Goal: Task Accomplishment & Management: Manage account settings

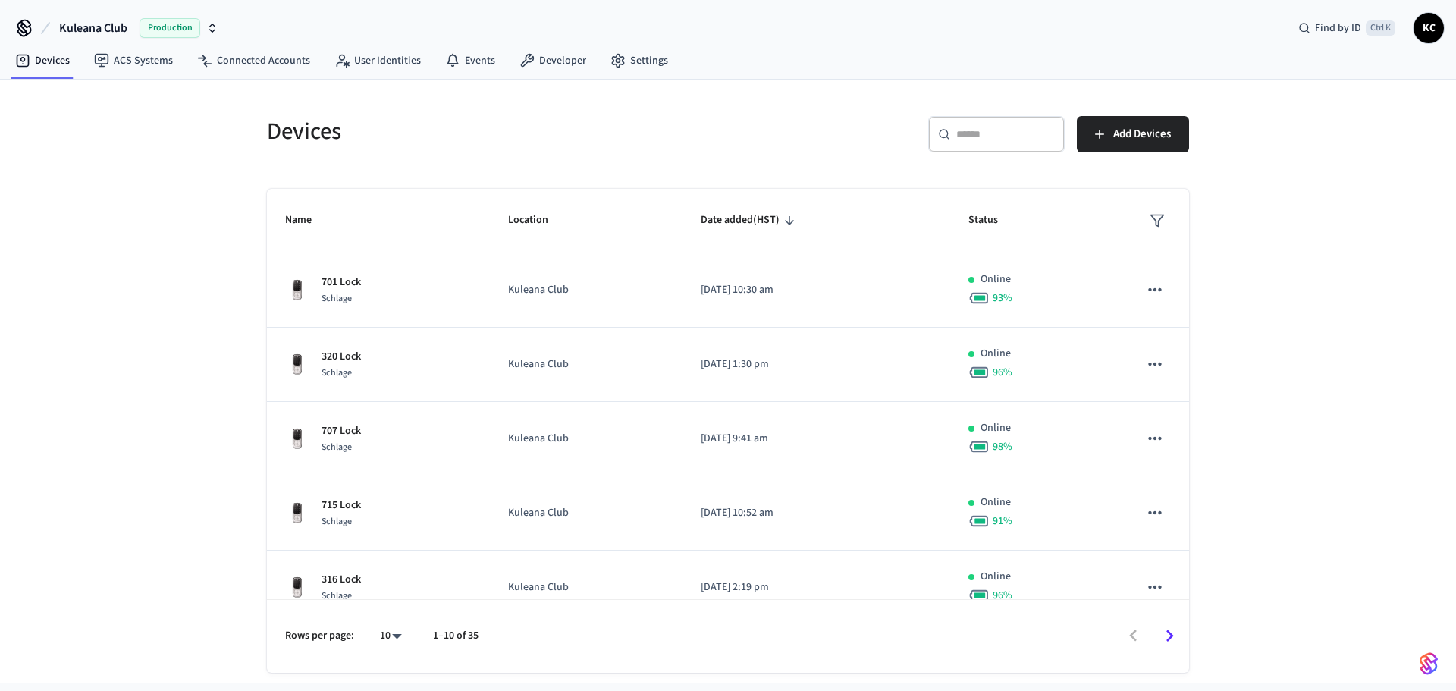
click at [970, 134] on input "text" at bounding box center [1005, 134] width 99 height 15
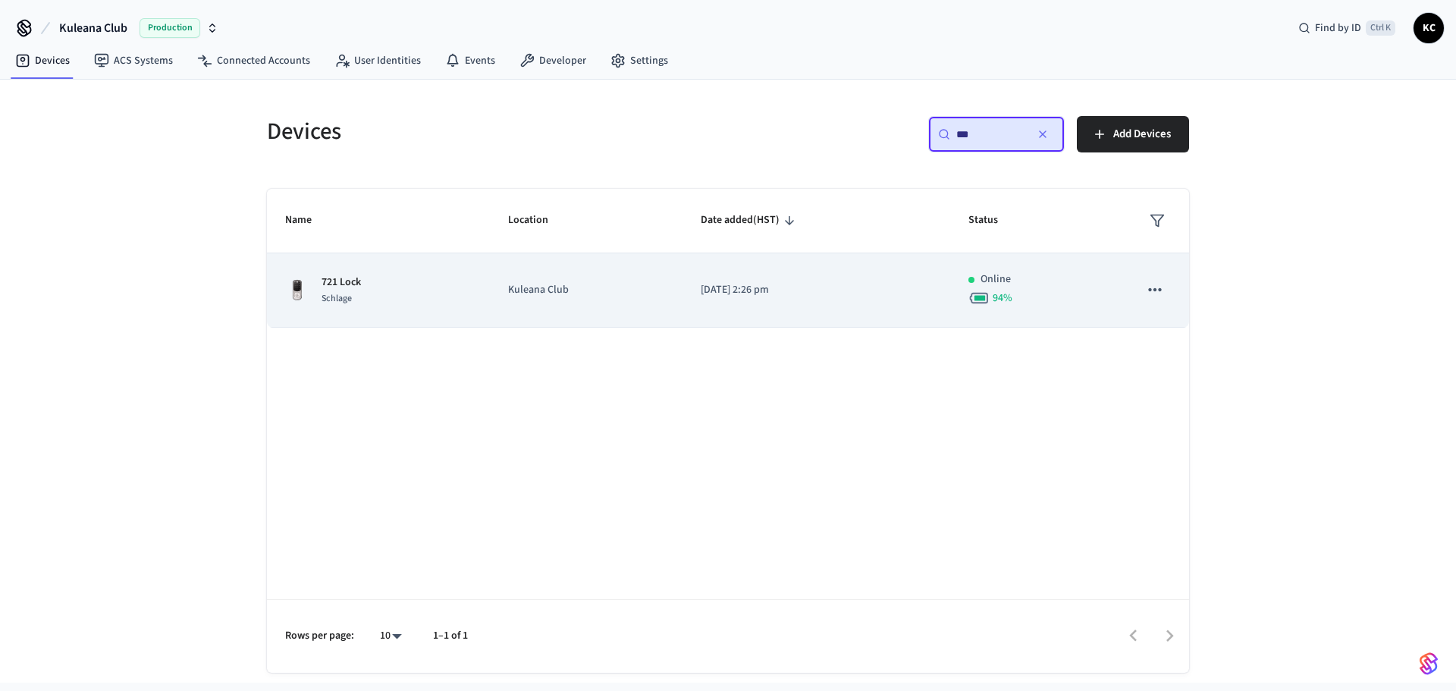
type input "***"
click at [832, 278] on td "[DATE] 2:26 pm" at bounding box center [816, 290] width 268 height 74
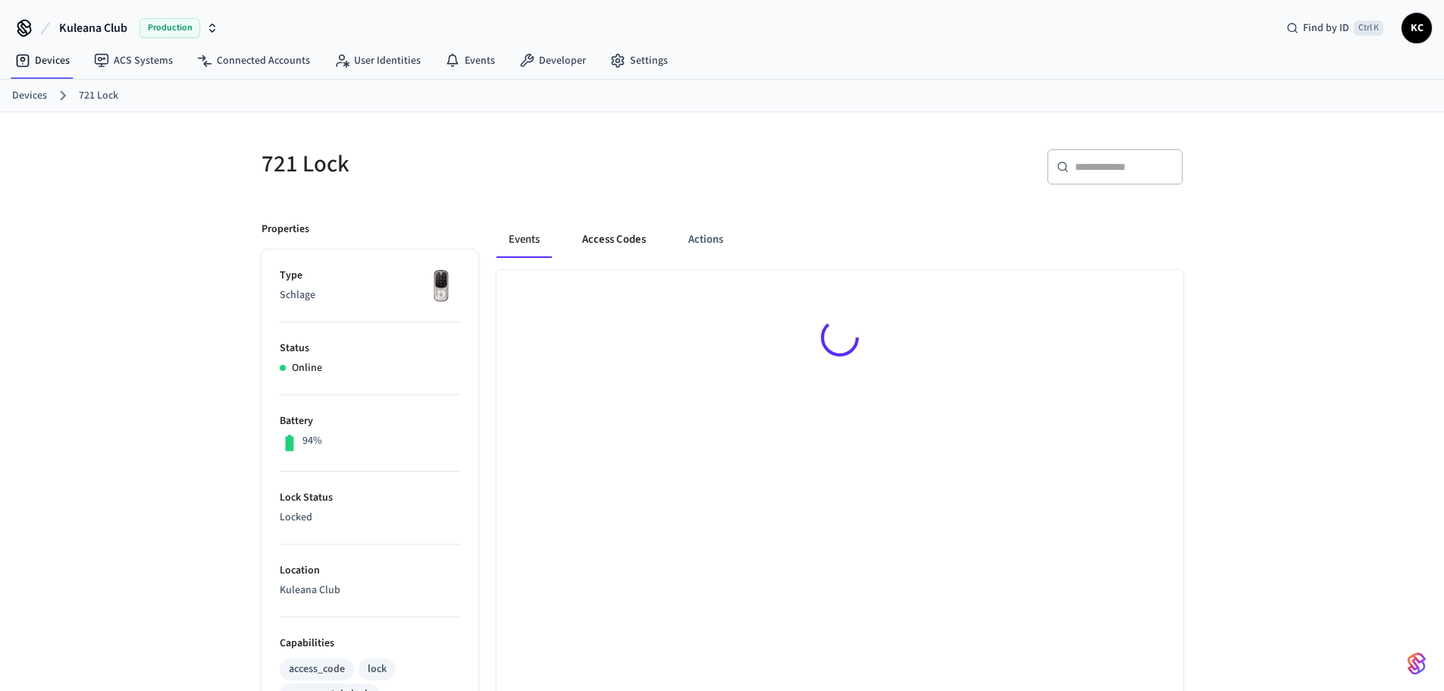
click at [629, 234] on button "Access Codes" at bounding box center [614, 239] width 88 height 36
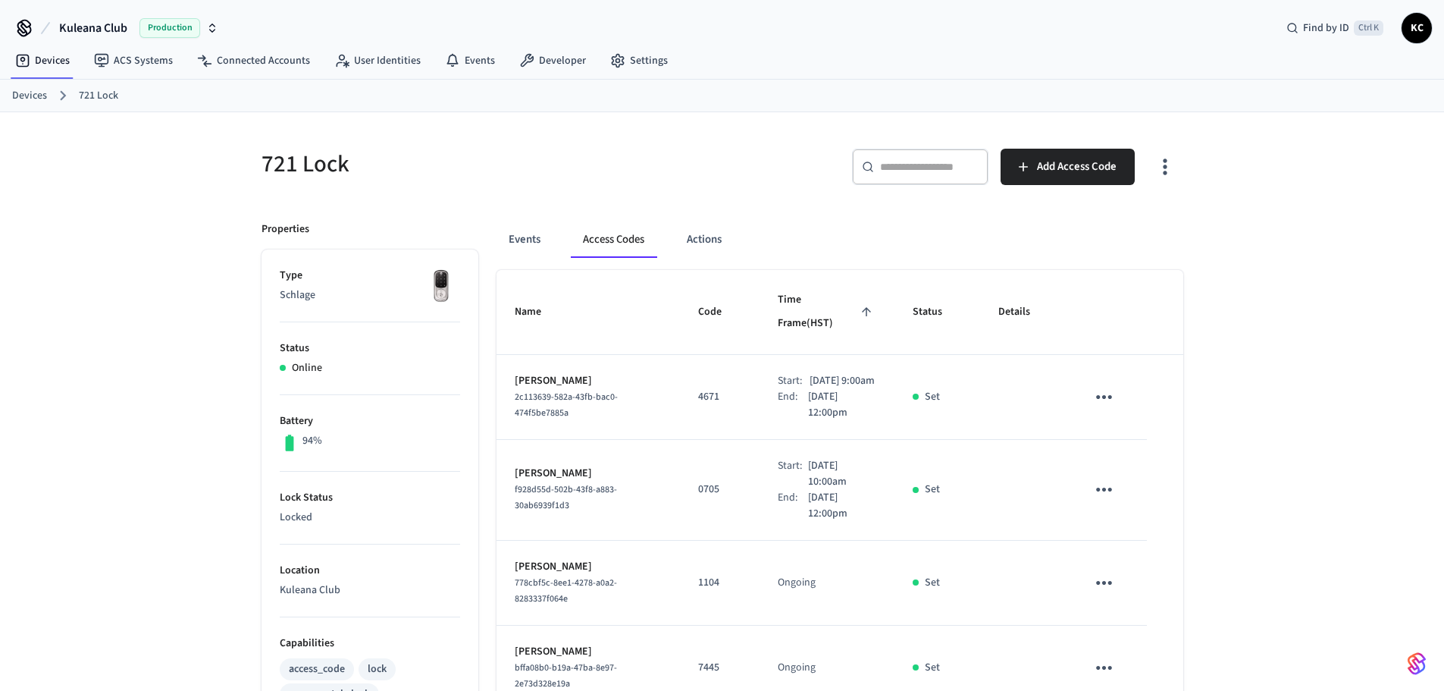
click at [1315, 454] on div "721 Lock ​ ​ Add Access Code Properties Type Schlage Status Online Battery 94% …" at bounding box center [722, 702] width 1444 height 1181
click at [24, 93] on link "Devices" at bounding box center [29, 96] width 35 height 16
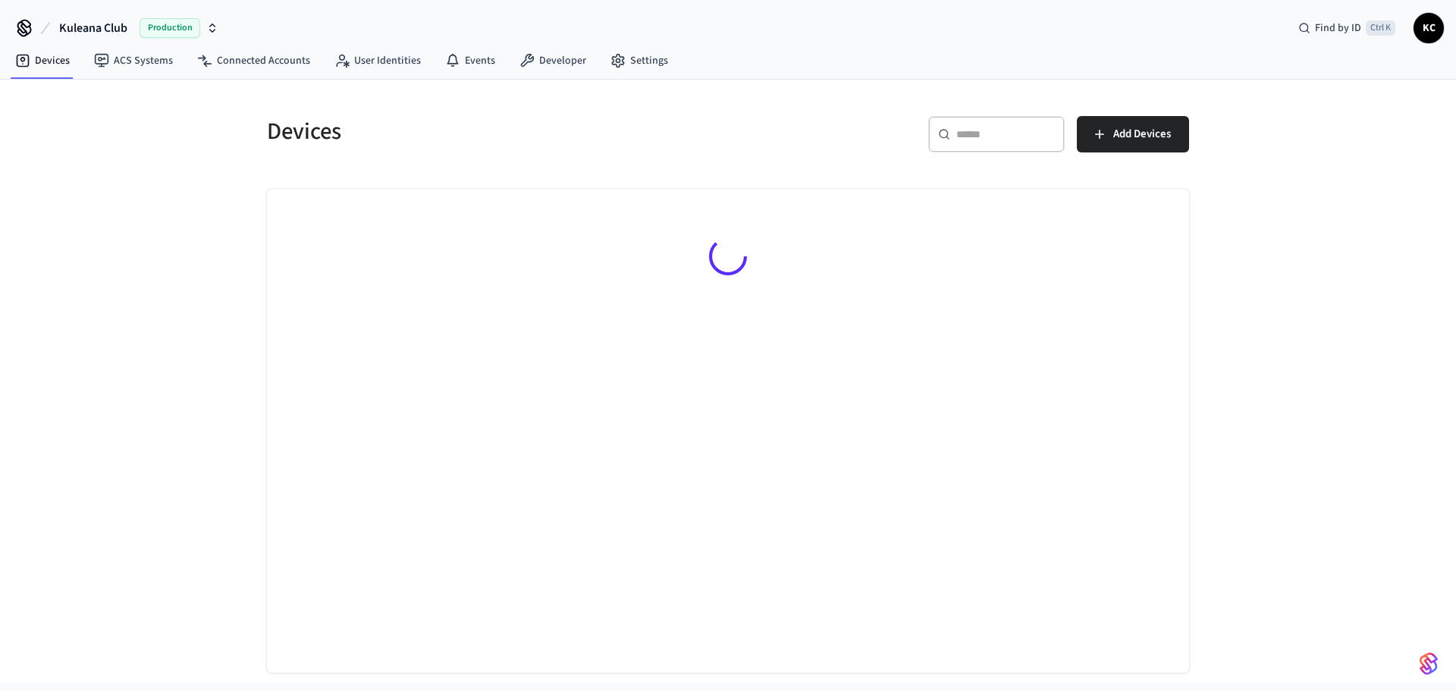
click at [883, 173] on div "Devices ​ ​ Add Devices" at bounding box center [728, 385] width 946 height 575
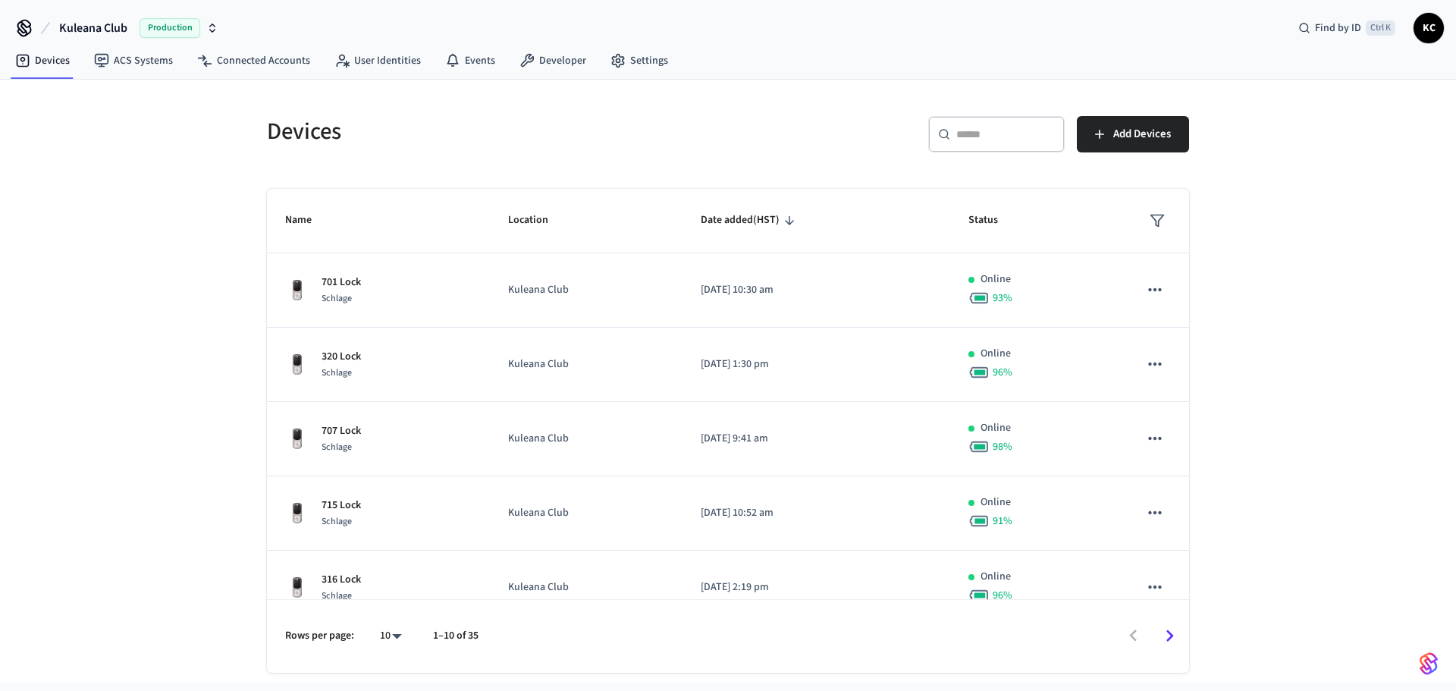
click at [980, 149] on div "​ ​" at bounding box center [996, 134] width 136 height 36
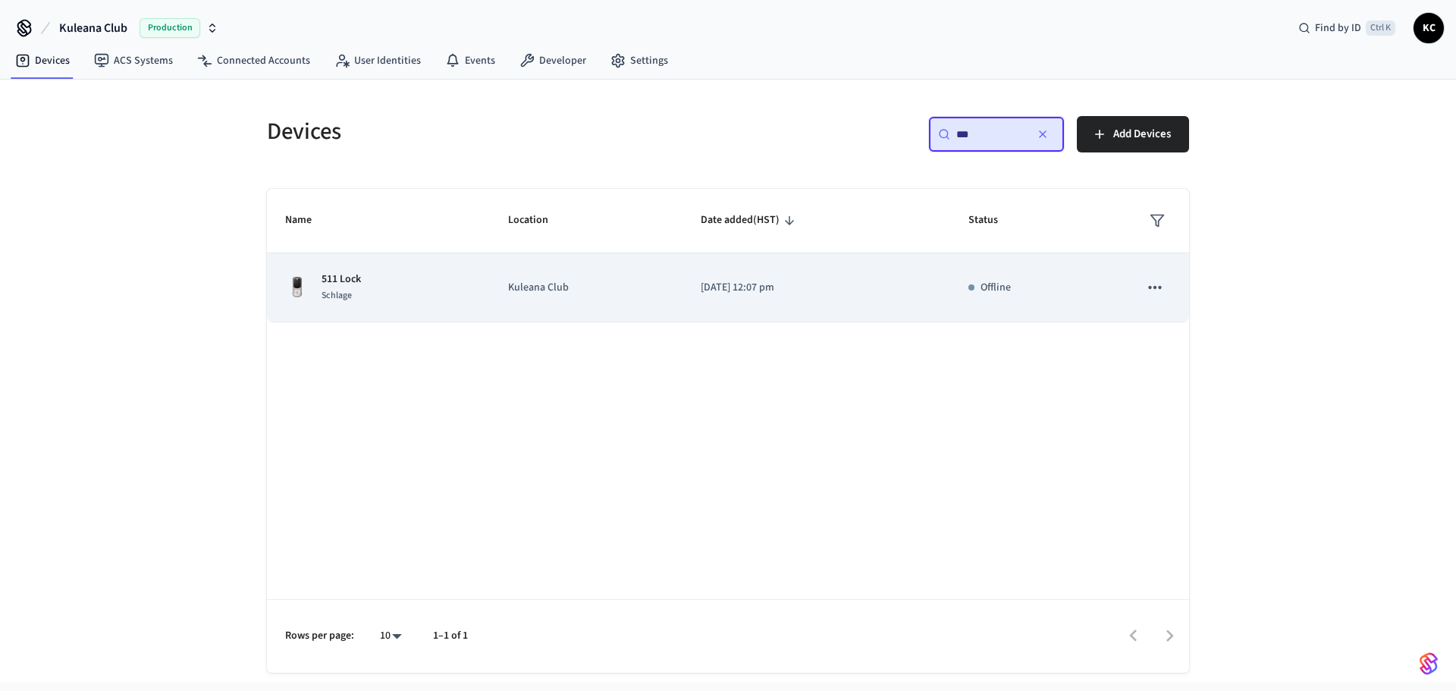
type input "***"
click at [686, 318] on td "[DATE] 12:07 pm" at bounding box center [816, 287] width 268 height 69
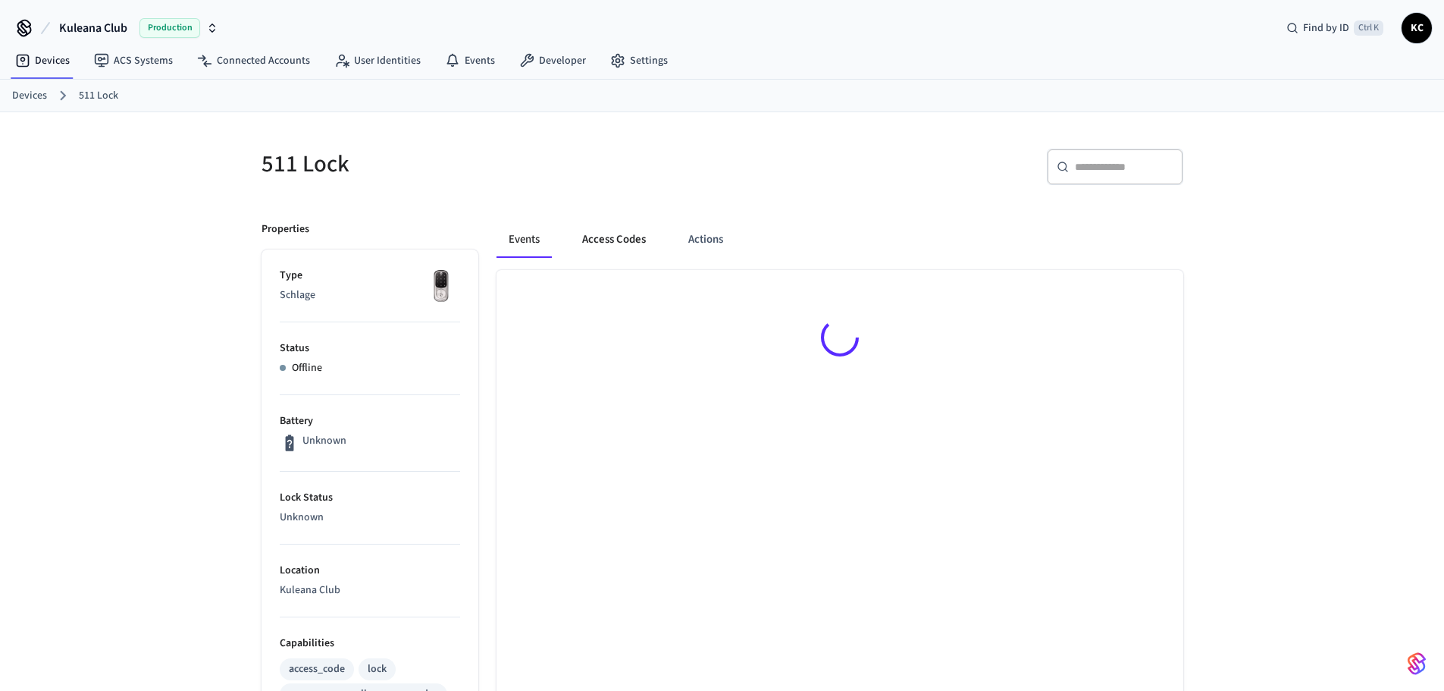
click at [616, 244] on button "Access Codes" at bounding box center [614, 239] width 88 height 36
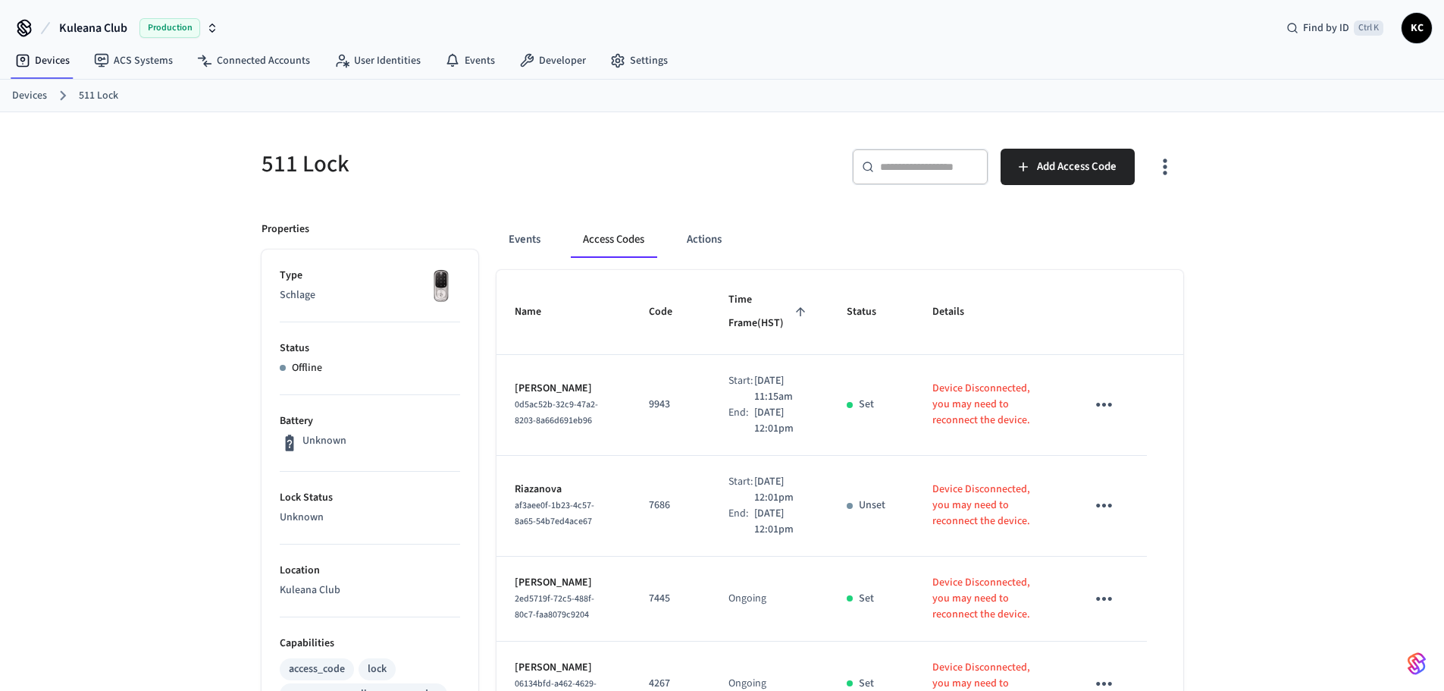
click at [1102, 405] on icon "sticky table" at bounding box center [1105, 405] width 24 height 24
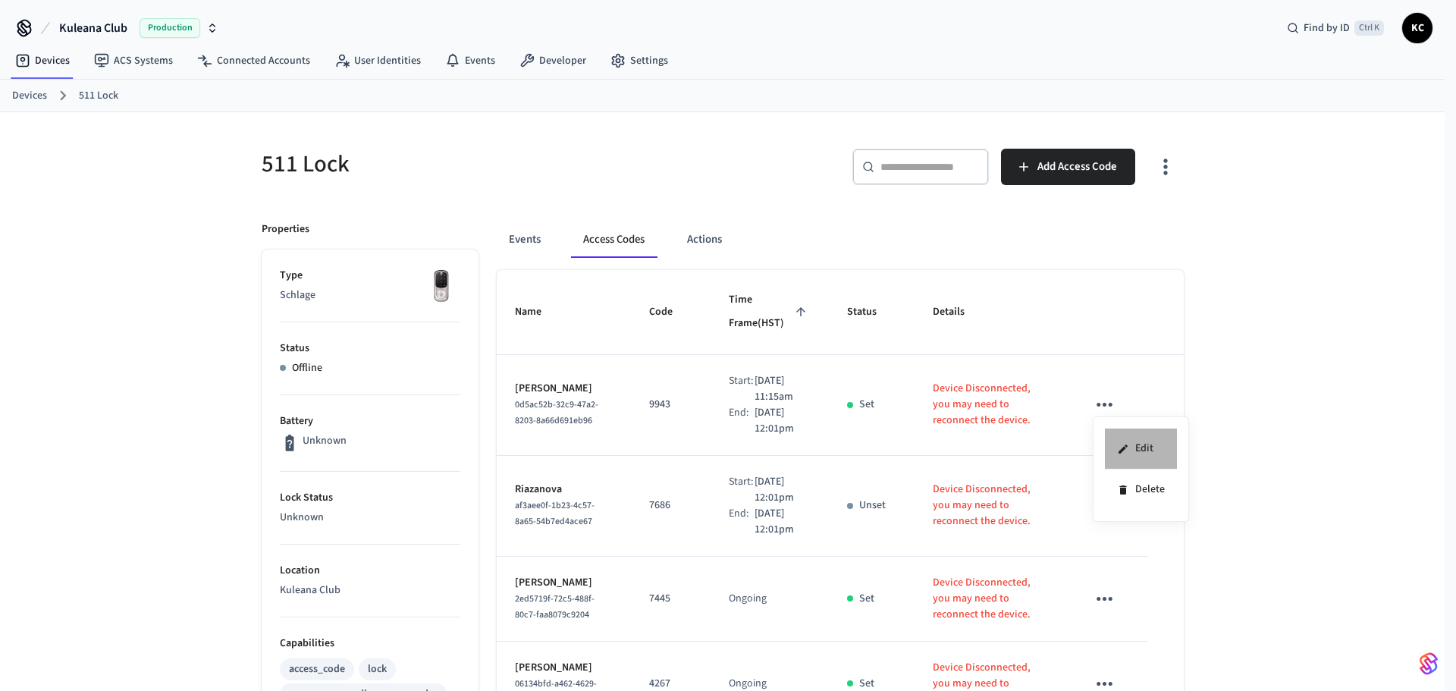
click at [1149, 453] on li "Edit" at bounding box center [1141, 448] width 72 height 41
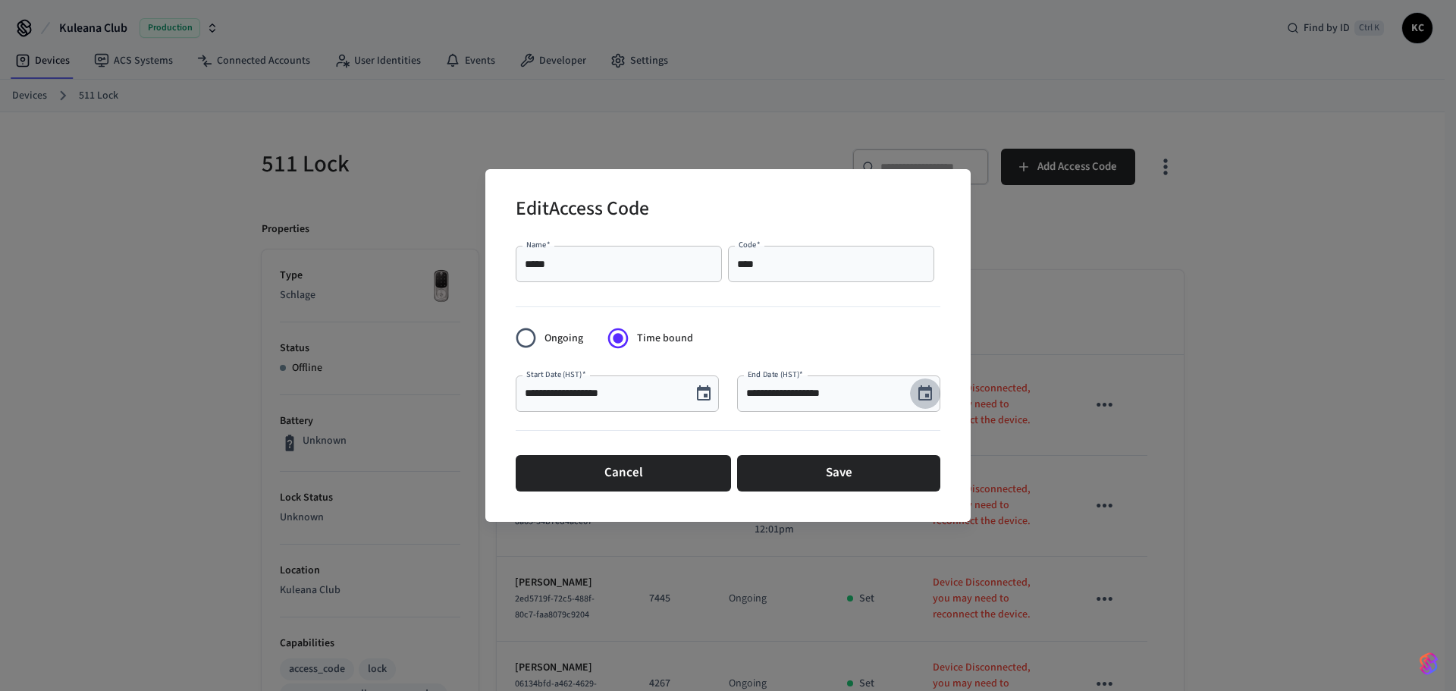
click at [926, 390] on icon "Choose date, selected date is Aug 15, 2025" at bounding box center [925, 393] width 18 height 18
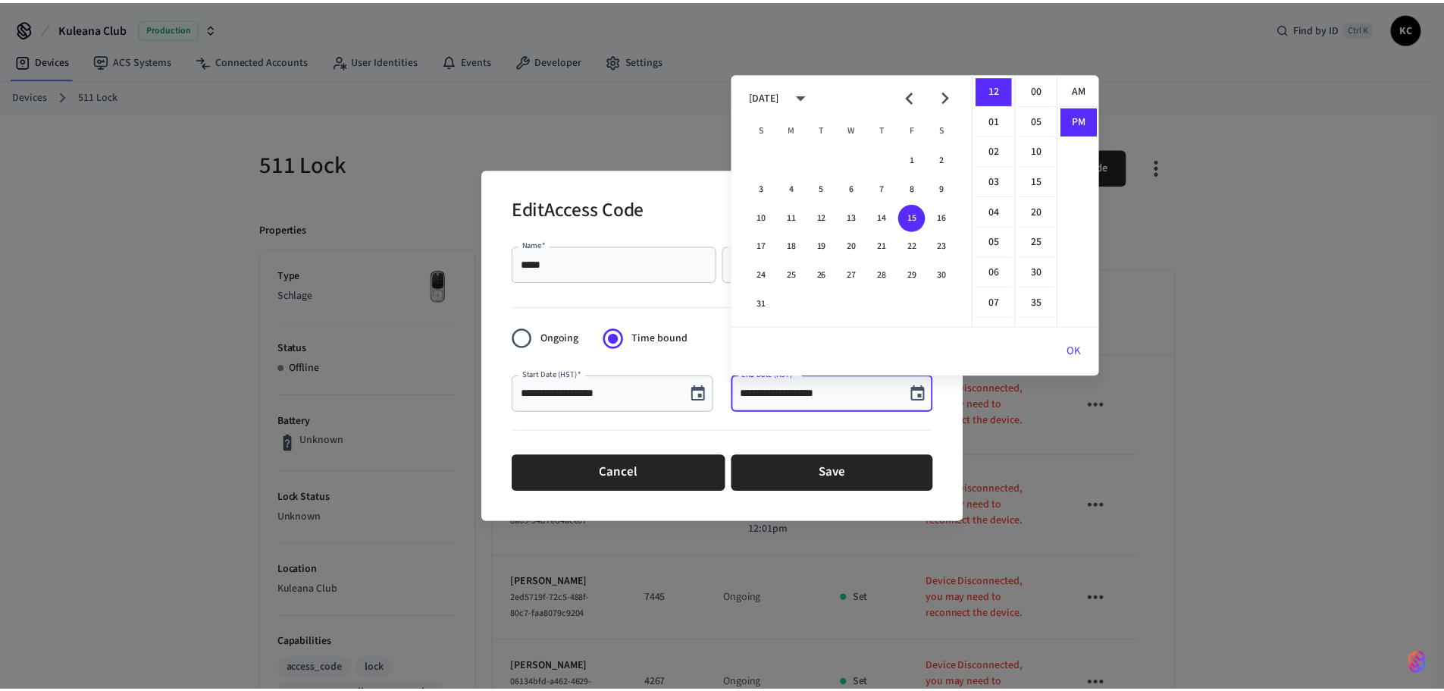
scroll to position [28, 0]
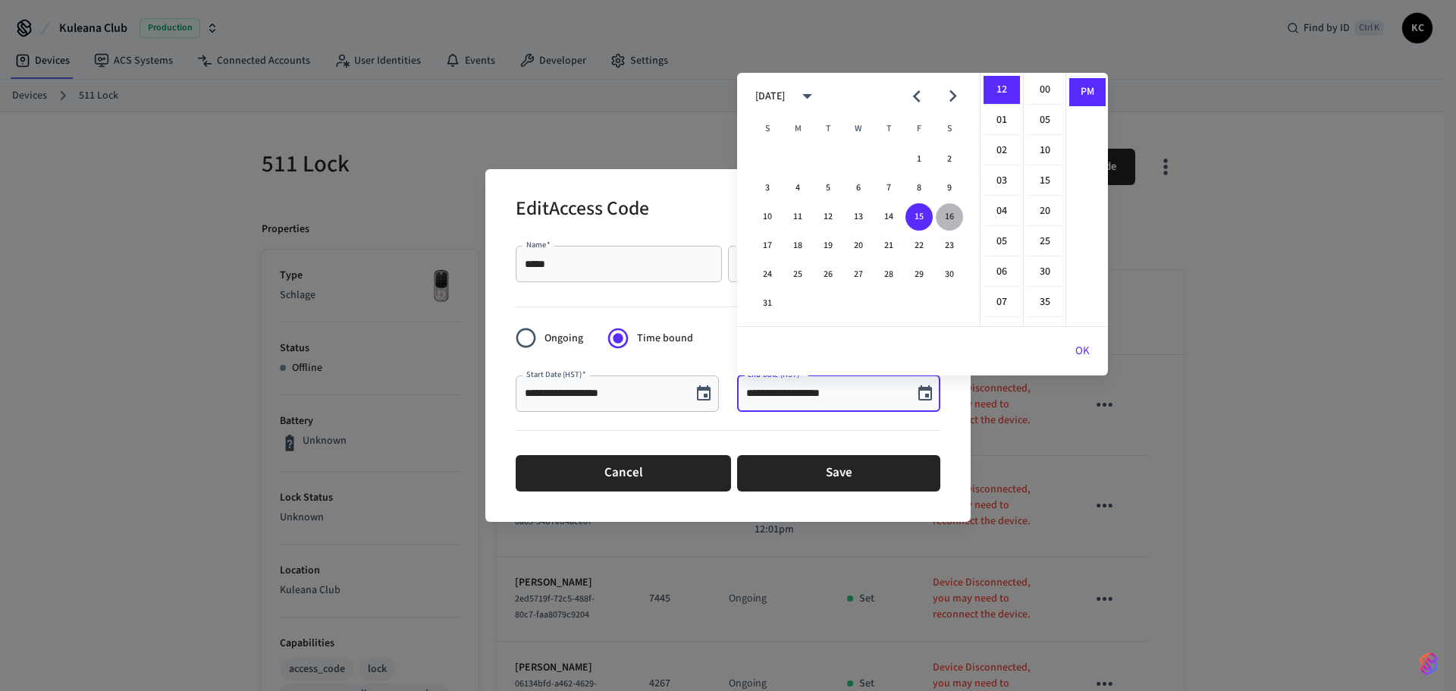
click at [946, 215] on button "16" at bounding box center [949, 216] width 27 height 27
click at [1035, 89] on li "00" at bounding box center [1045, 90] width 36 height 29
type input "**********"
click at [1074, 345] on button "OK" at bounding box center [1082, 351] width 51 height 36
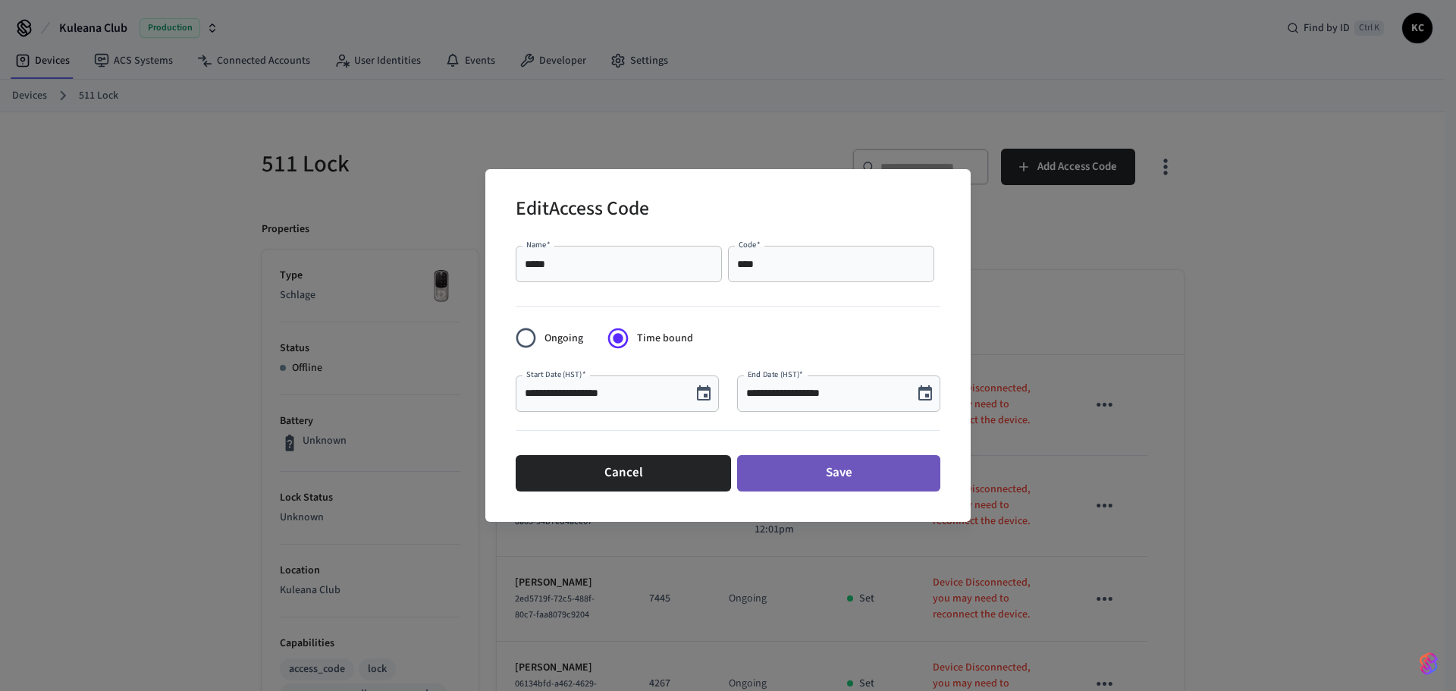
click at [826, 474] on button "Save" at bounding box center [838, 473] width 203 height 36
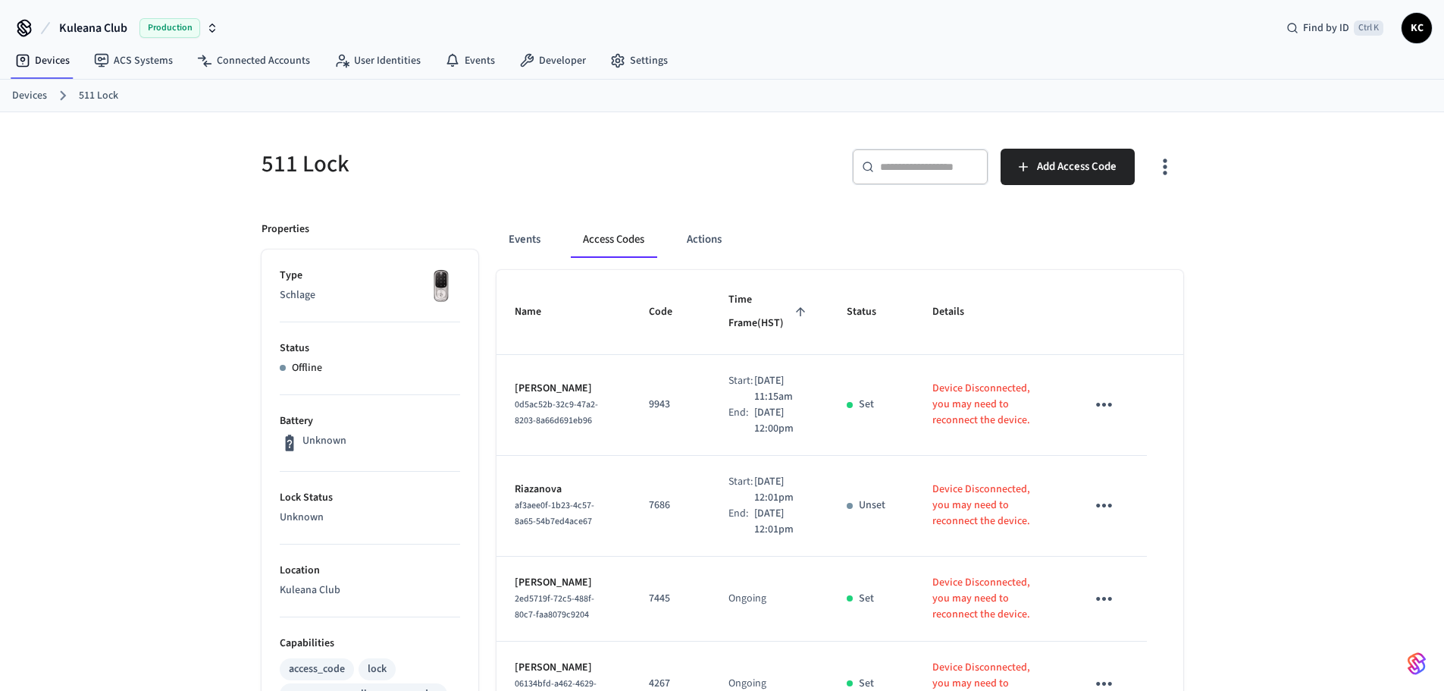
click at [37, 98] on link "Devices" at bounding box center [29, 96] width 35 height 16
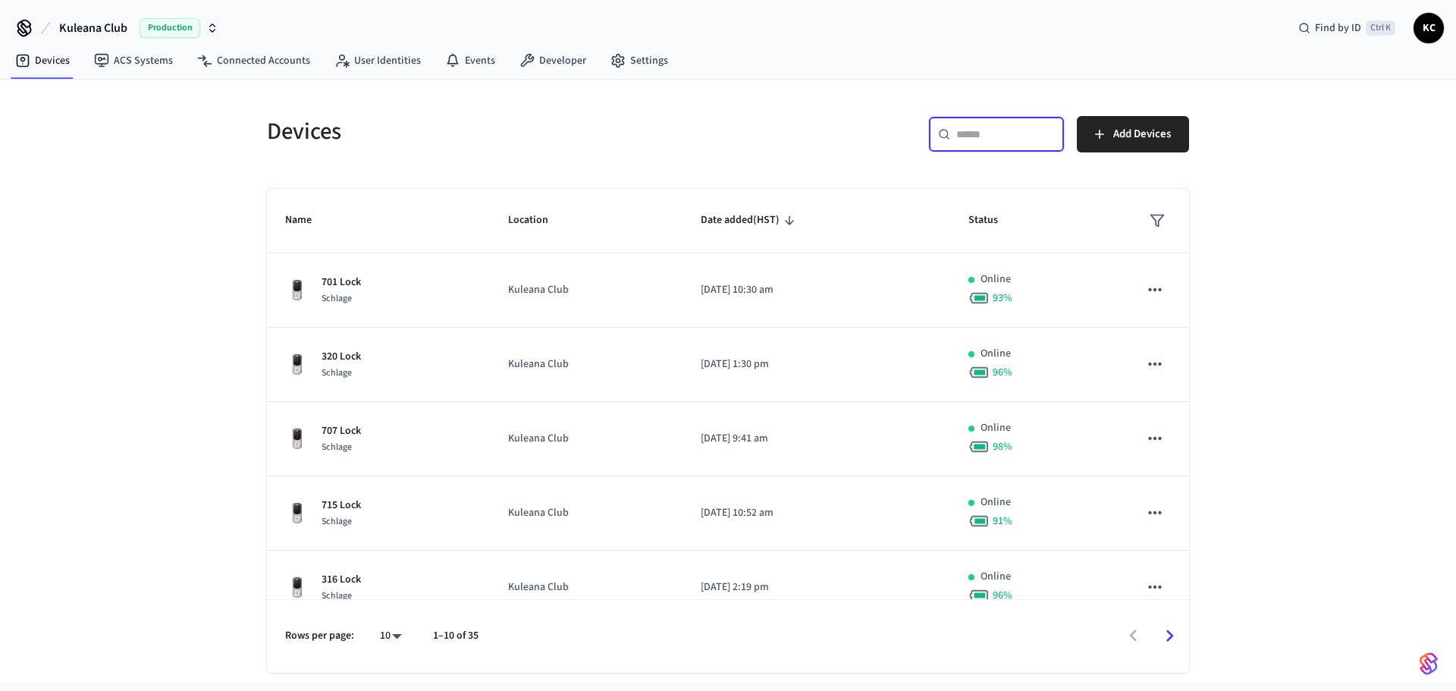
click at [968, 127] on input "text" at bounding box center [1005, 134] width 99 height 15
click at [729, 140] on div "​ ​ Add Devices" at bounding box center [954, 131] width 470 height 67
click at [1222, 216] on div "Devices ​ ​ Add Devices Name Location Date added (HST) Status 701 Lock Schlage …" at bounding box center [728, 381] width 1456 height 603
click at [1284, 271] on div "Devices ​ ​ Add Devices Name Location Date added (HST) Status 701 Lock Schlage …" at bounding box center [728, 381] width 1456 height 603
click at [1009, 125] on div "​ ​" at bounding box center [996, 134] width 136 height 36
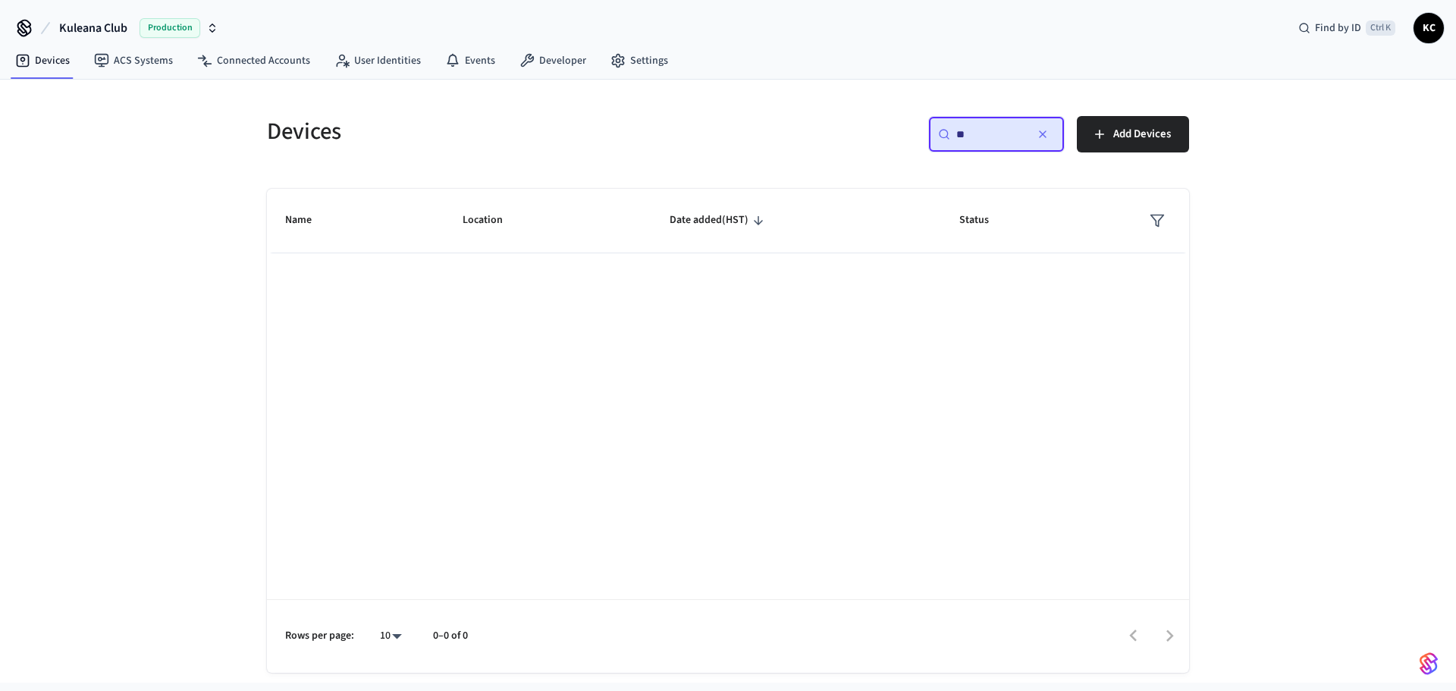
type input "*"
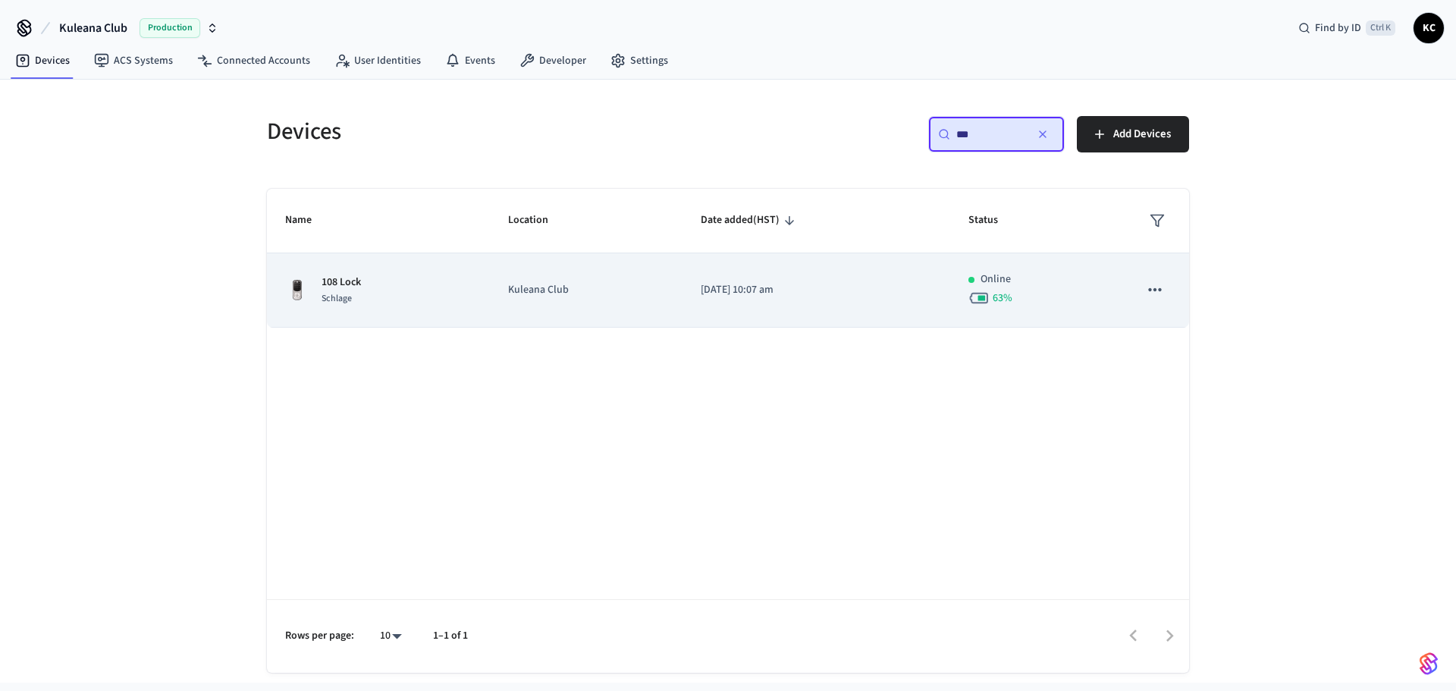
type input "***"
click at [798, 297] on p "[DATE] 10:07 am" at bounding box center [816, 290] width 231 height 16
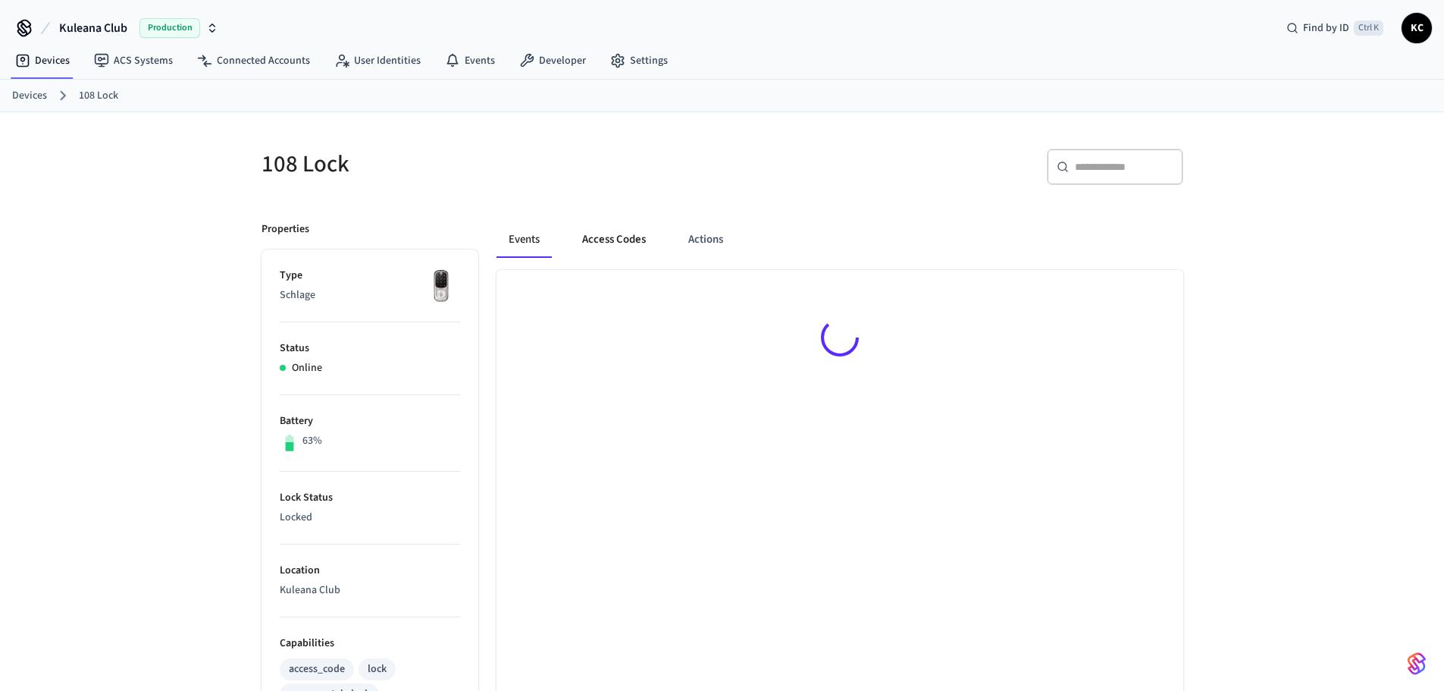
click at [591, 225] on button "Access Codes" at bounding box center [614, 239] width 88 height 36
